Goal: Transaction & Acquisition: Purchase product/service

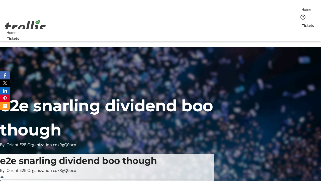
click at [302, 23] on span "Tickets" at bounding box center [308, 25] width 12 height 5
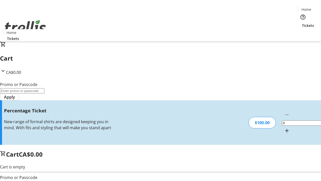
click at [284, 128] on mat-icon "Increment by one" at bounding box center [287, 131] width 6 height 6
type input "1"
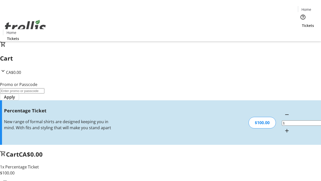
type input "BAR"
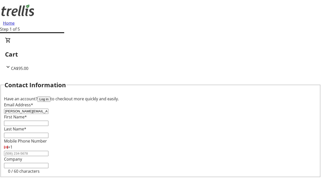
type input "[PERSON_NAME][EMAIL_ADDRESS][DOMAIN_NAME]"
type input "[PERSON_NAME]"
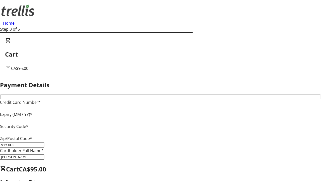
type input "V1Y 0C2"
